Goal: Find specific page/section: Find specific page/section

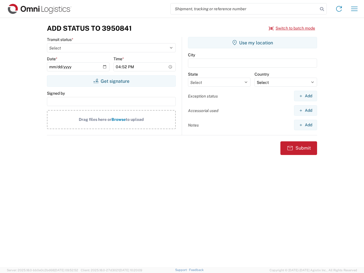
click at [244, 9] on input "search" at bounding box center [243, 8] width 147 height 11
click at [322, 9] on icon at bounding box center [322, 9] width 8 height 8
click at [339, 9] on icon at bounding box center [338, 8] width 9 height 9
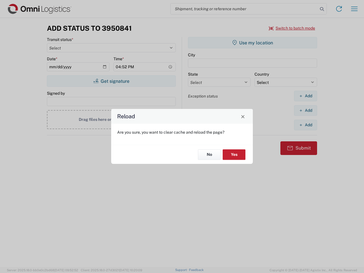
click at [354, 9] on div "Reload Are you sure, you want to clear cache and reload the page? No Yes" at bounding box center [182, 136] width 364 height 273
click at [292, 28] on div "Reload Are you sure, you want to clear cache and reload the page? No Yes" at bounding box center [182, 136] width 364 height 273
click at [111, 81] on div "Reload Are you sure, you want to clear cache and reload the page? No Yes" at bounding box center [182, 136] width 364 height 273
click at [252, 43] on div "Reload Are you sure, you want to clear cache and reload the page? No Yes" at bounding box center [182, 136] width 364 height 273
click at [305, 96] on div "Reload Are you sure, you want to clear cache and reload the page? No Yes" at bounding box center [182, 136] width 364 height 273
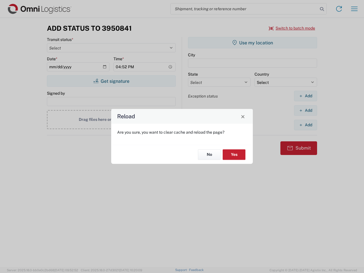
click at [305, 110] on div "Reload Are you sure, you want to clear cache and reload the page? No Yes" at bounding box center [182, 136] width 364 height 273
click at [305, 125] on div "Reload Are you sure, you want to clear cache and reload the page? No Yes" at bounding box center [182, 136] width 364 height 273
